Goal: Task Accomplishment & Management: Use online tool/utility

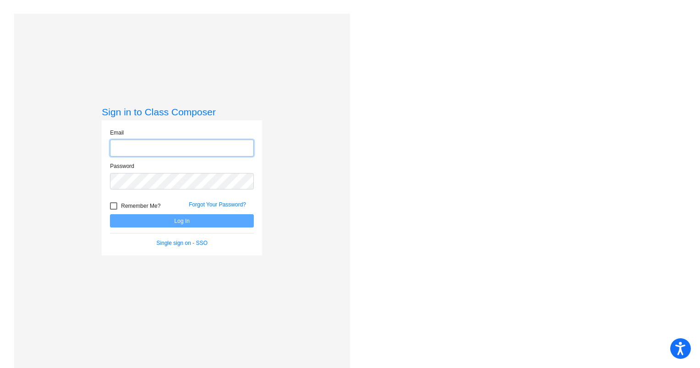
type input "[EMAIL_ADDRESS][DOMAIN_NAME]"
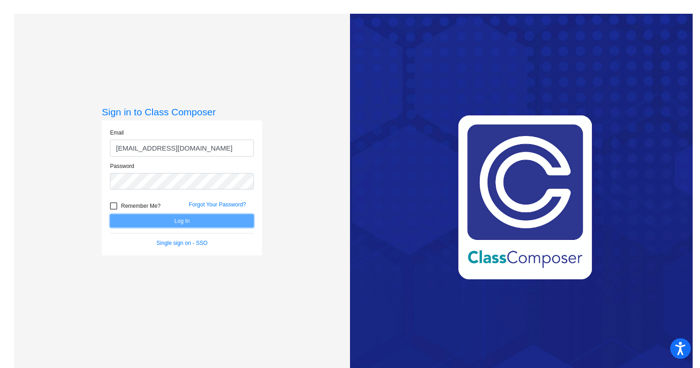
click at [150, 218] on button "Log In" at bounding box center [182, 220] width 144 height 13
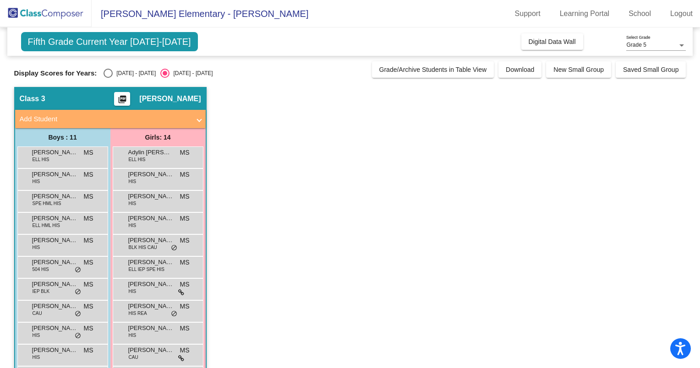
click at [104, 76] on div "Select an option" at bounding box center [108, 73] width 9 height 9
click at [108, 78] on input "[DATE] - [DATE]" at bounding box center [108, 78] width 0 height 0
radio input "true"
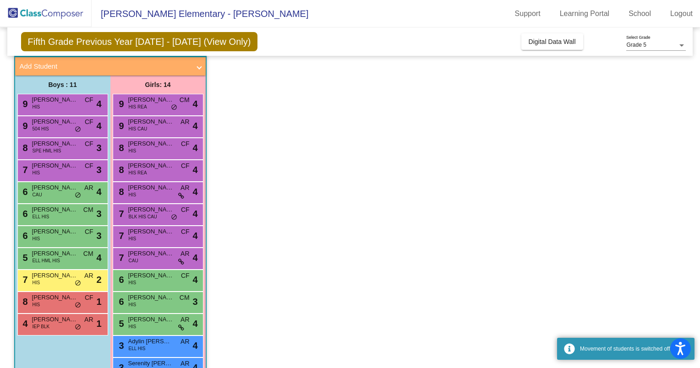
scroll to position [100, 0]
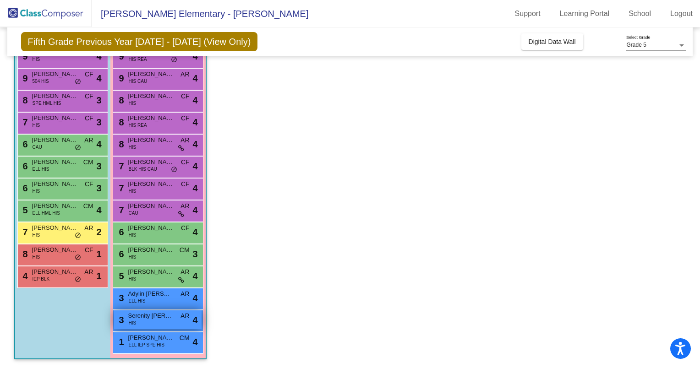
click at [160, 322] on div "3 Serenity [PERSON_NAME] HIS AR lock do_not_disturb_alt 4" at bounding box center [157, 320] width 87 height 19
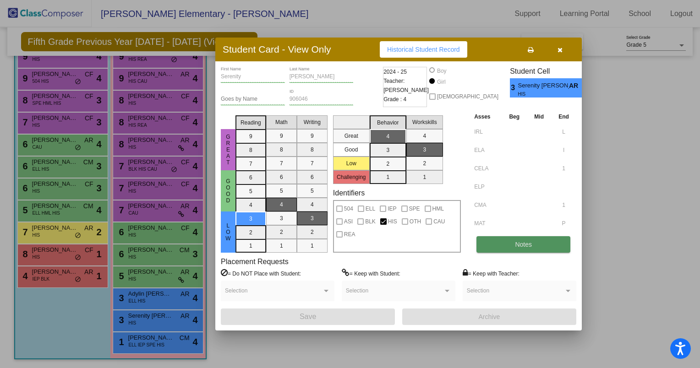
click at [526, 244] on span "Notes" at bounding box center [523, 244] width 17 height 7
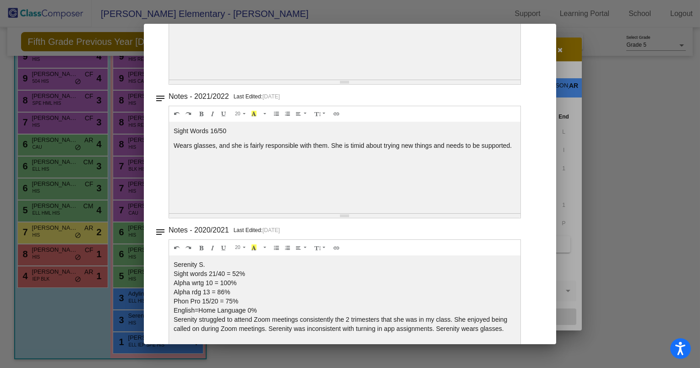
scroll to position [0, 0]
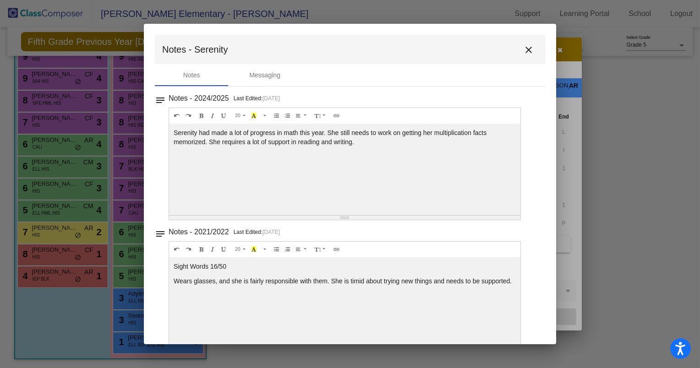
click at [524, 51] on mat-icon "close" at bounding box center [528, 49] width 11 height 11
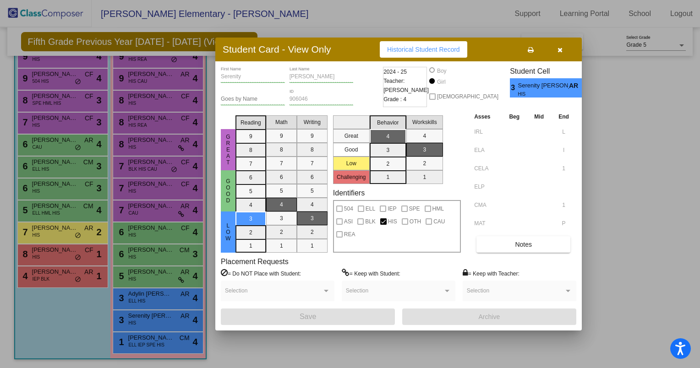
click at [560, 48] on icon "button" at bounding box center [559, 50] width 5 height 6
